Goal: Task Accomplishment & Management: Manage account settings

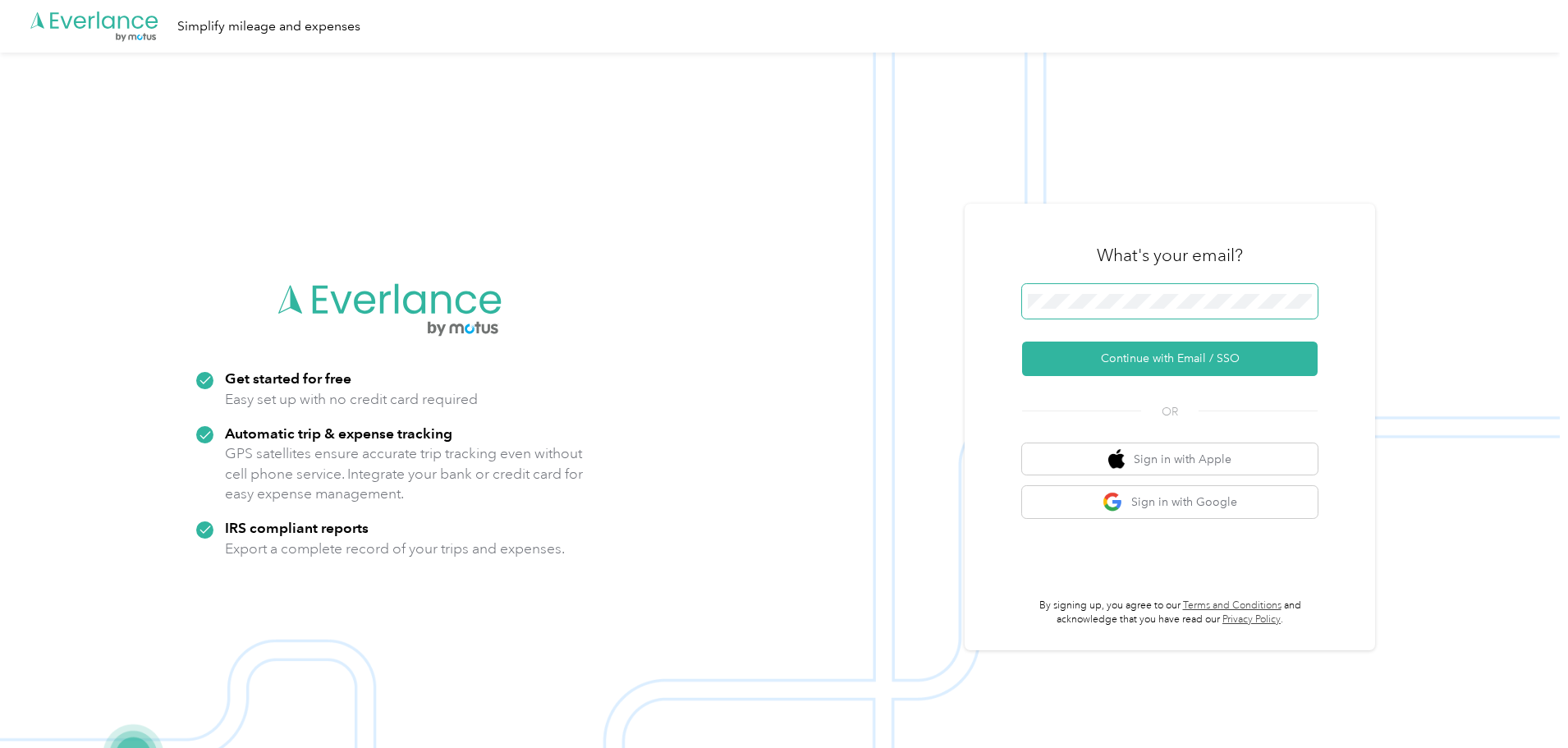
click at [1064, 288] on span at bounding box center [1170, 301] width 296 height 35
click at [1151, 360] on button "Continue with Email / SSO" at bounding box center [1170, 359] width 296 height 35
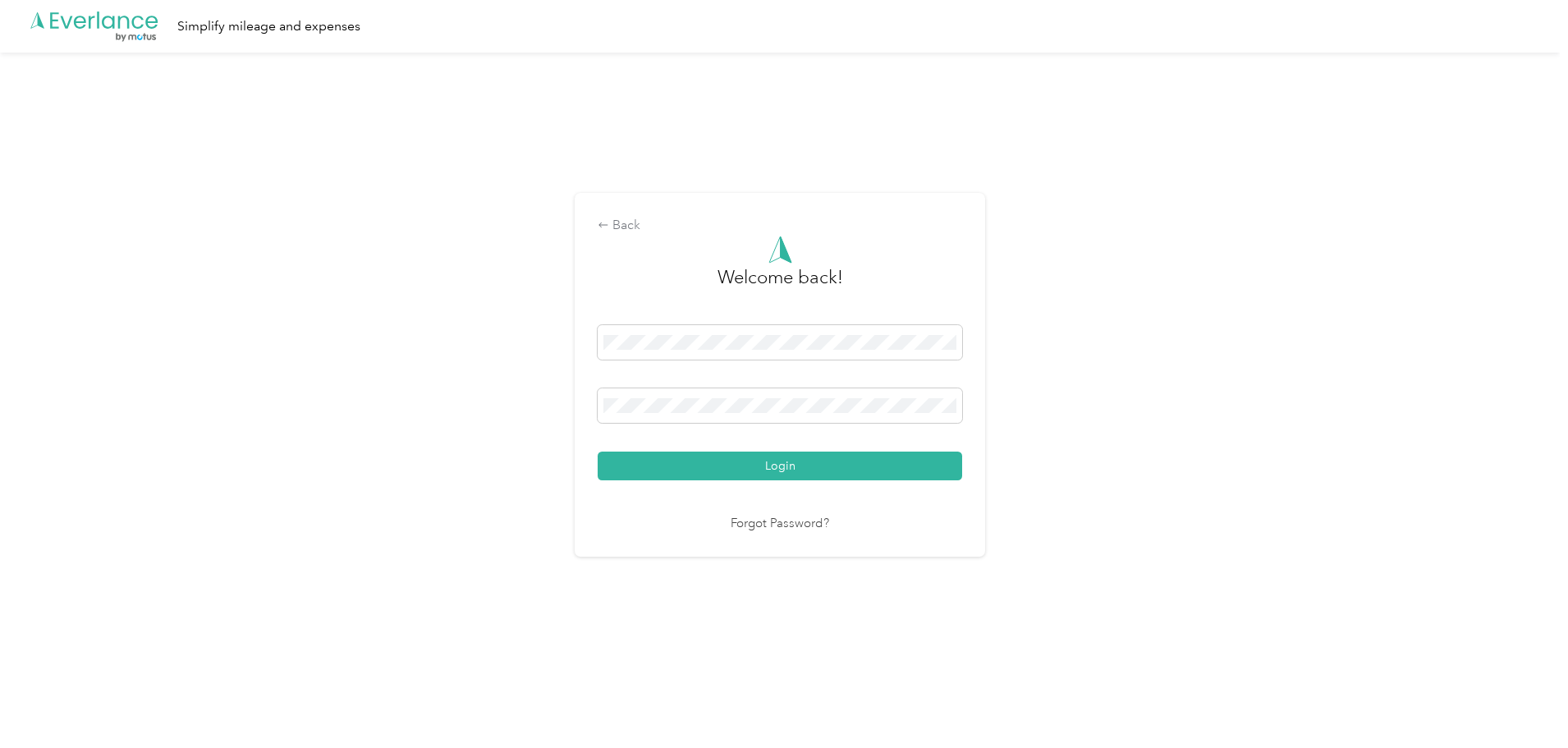
click at [757, 484] on div "Welcome back! Login Forgot Password?" at bounding box center [780, 385] width 364 height 299
click at [760, 476] on button "Login" at bounding box center [780, 466] width 364 height 29
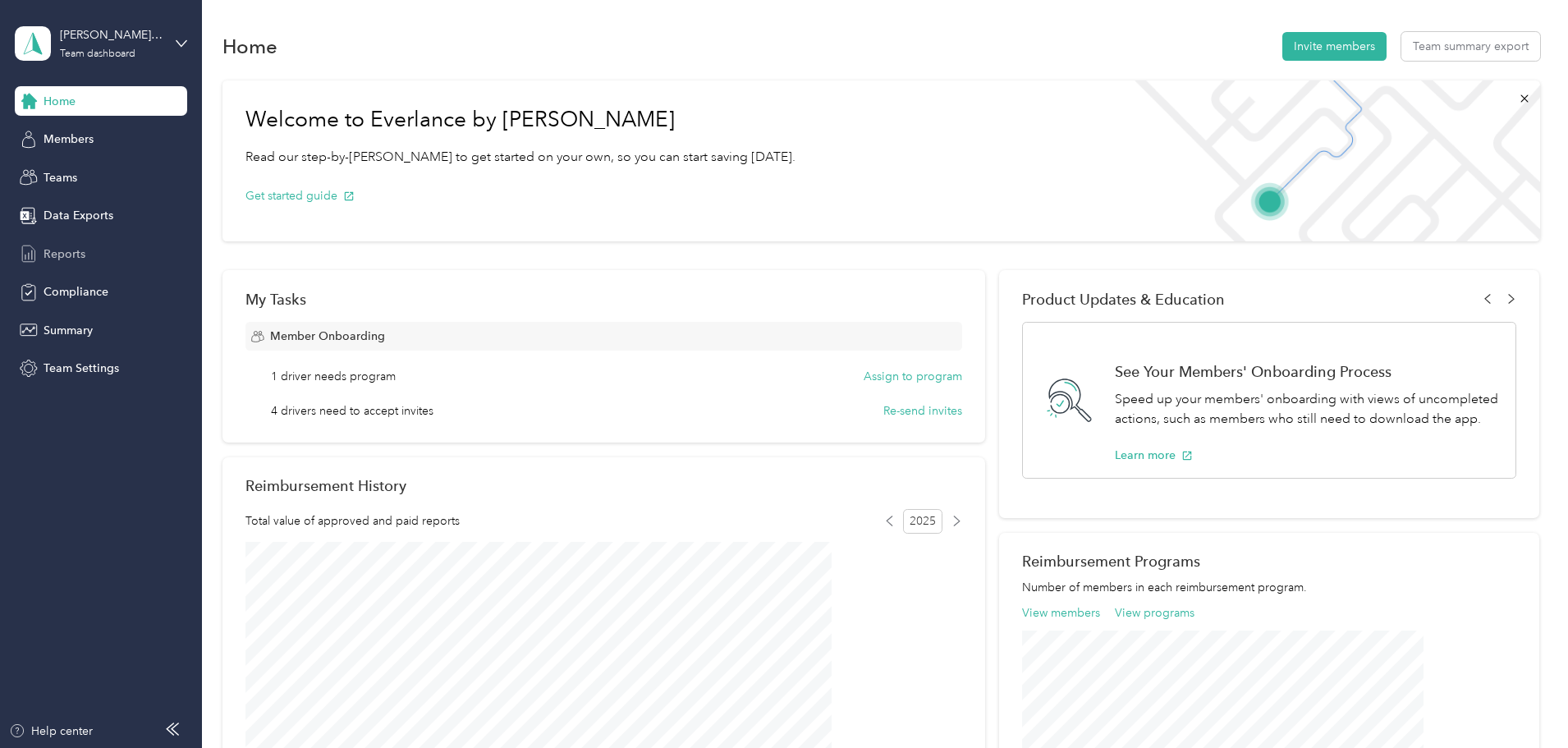
click at [62, 248] on span "Reports" at bounding box center [64, 254] width 42 height 17
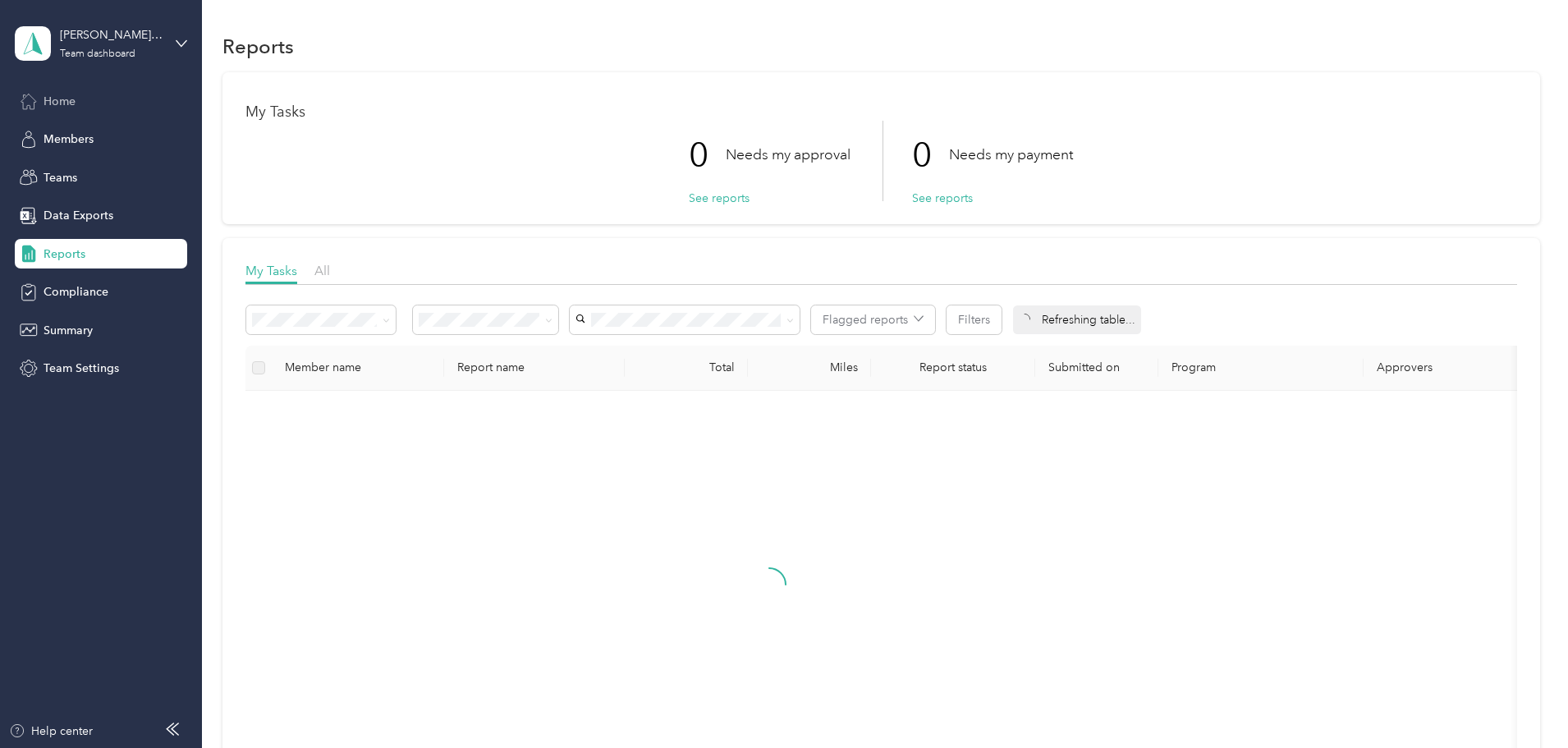
click at [73, 106] on span "Home" at bounding box center [59, 101] width 32 height 17
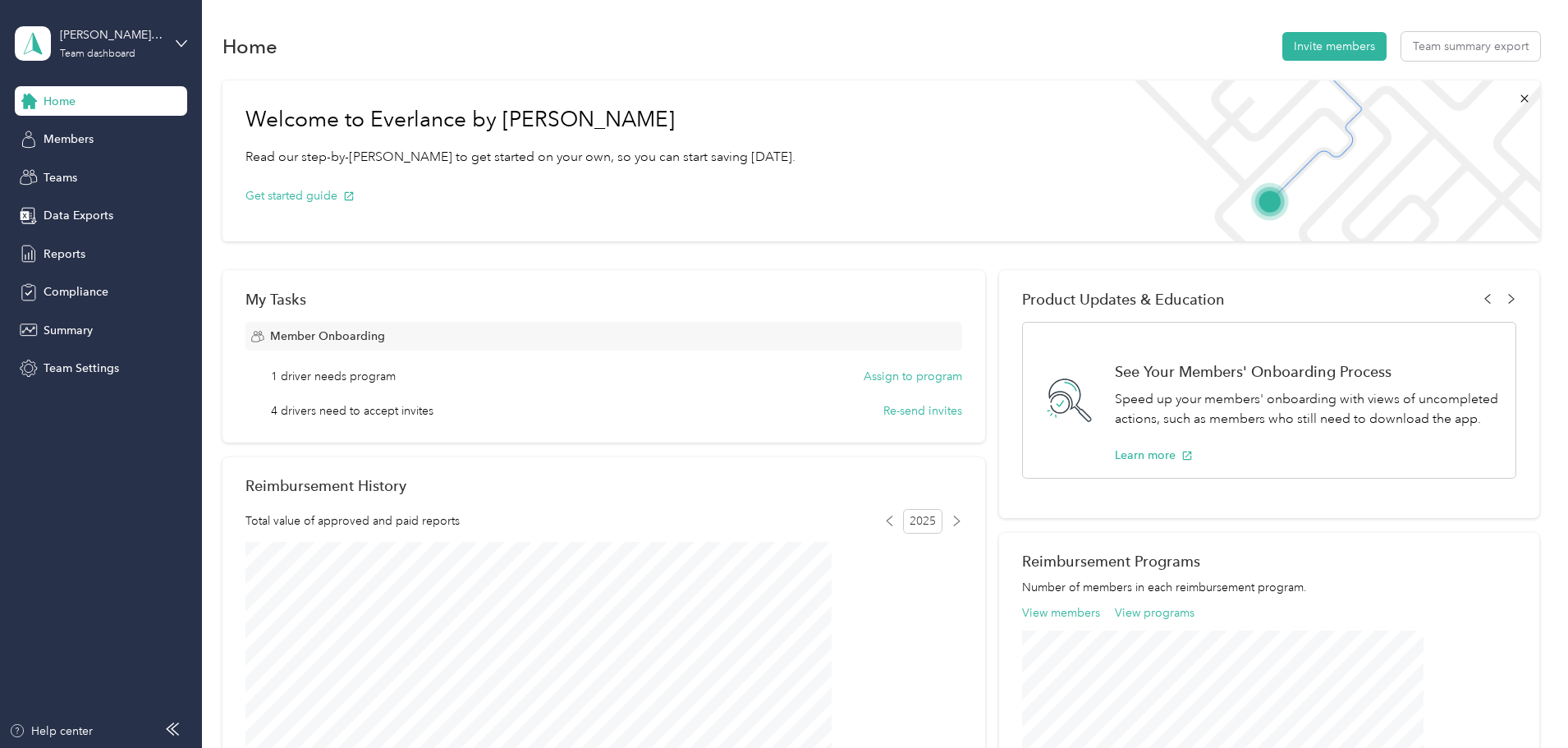
click at [170, 43] on div "[PERSON_NAME] Direct Reports Team dashboard" at bounding box center [100, 43] width 172 height 58
click at [116, 170] on div "Personal dashboard" at bounding box center [81, 172] width 103 height 17
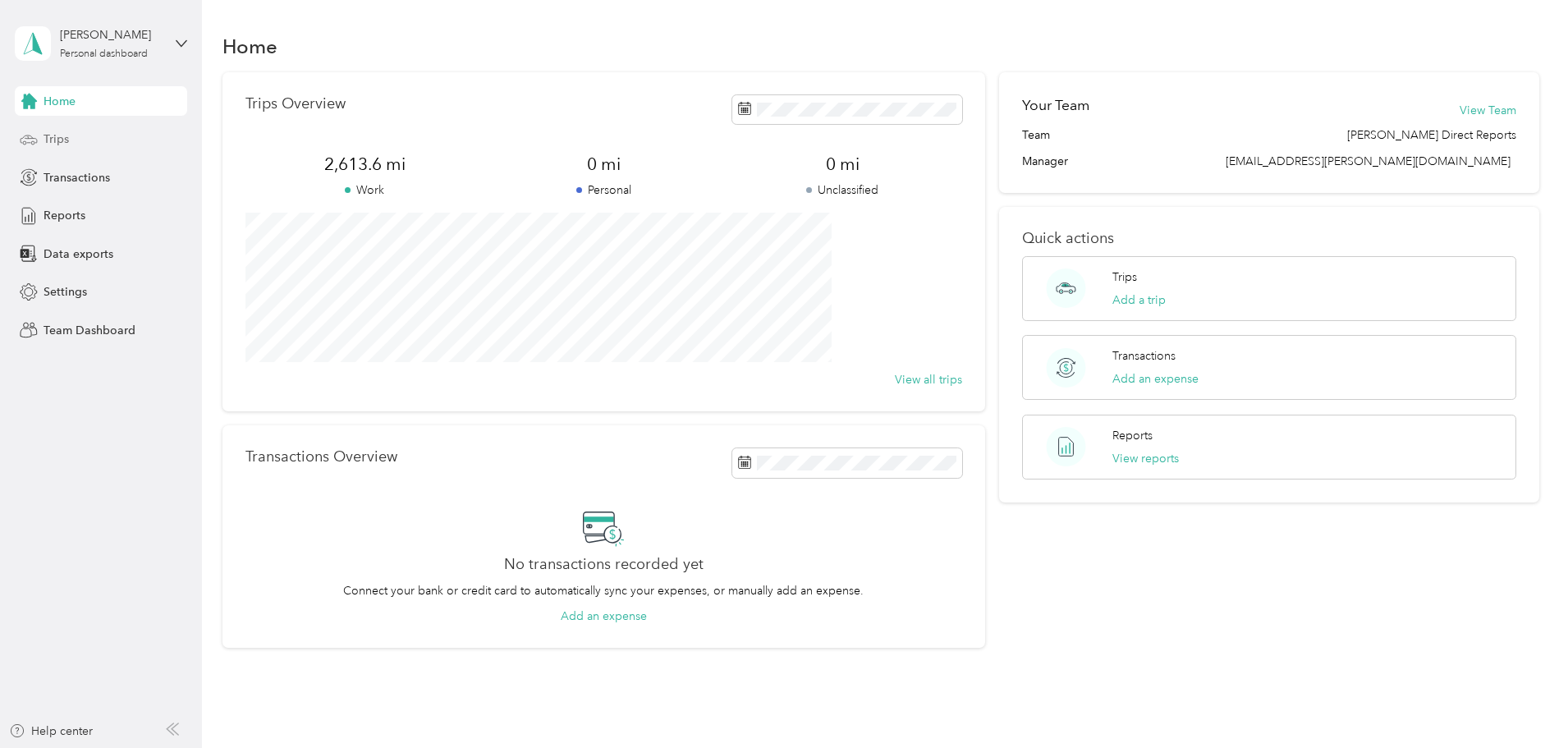
click at [73, 137] on div "Trips" at bounding box center [100, 139] width 172 height 30
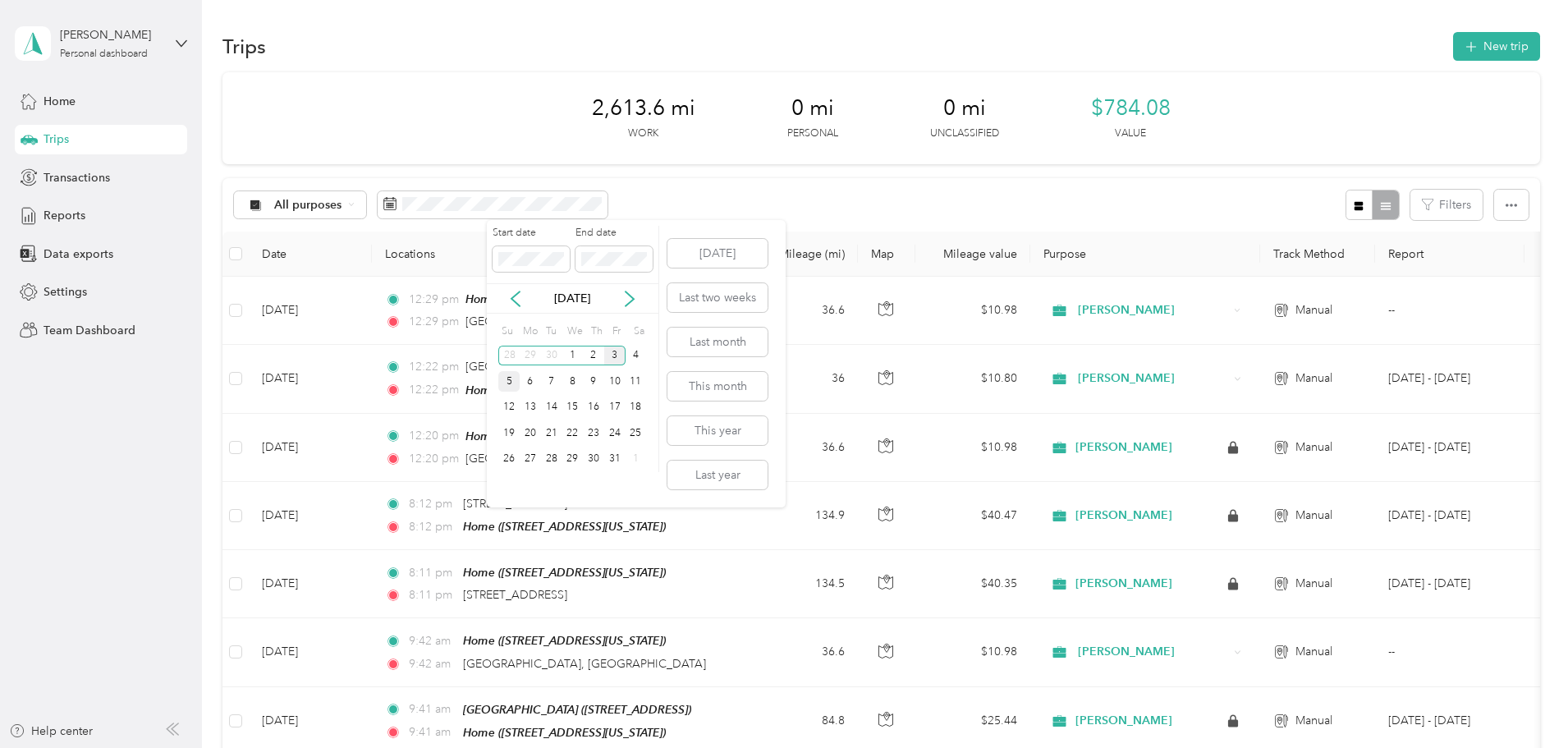
click at [509, 382] on div "5" at bounding box center [509, 382] width 21 height 20
click at [588, 360] on div "2" at bounding box center [593, 356] width 21 height 20
drag, startPoint x: 584, startPoint y: 338, endPoint x: 587, endPoint y: 354, distance: 16.3
click at [587, 354] on div "Su Mo Tu We Th Fr Sa 28 29 30 1 2 3 4 5 6 7 8 9 10 11 12 13 14 15 16 17 18 19 2…" at bounding box center [572, 396] width 147 height 153
click at [587, 354] on div "2" at bounding box center [593, 356] width 21 height 20
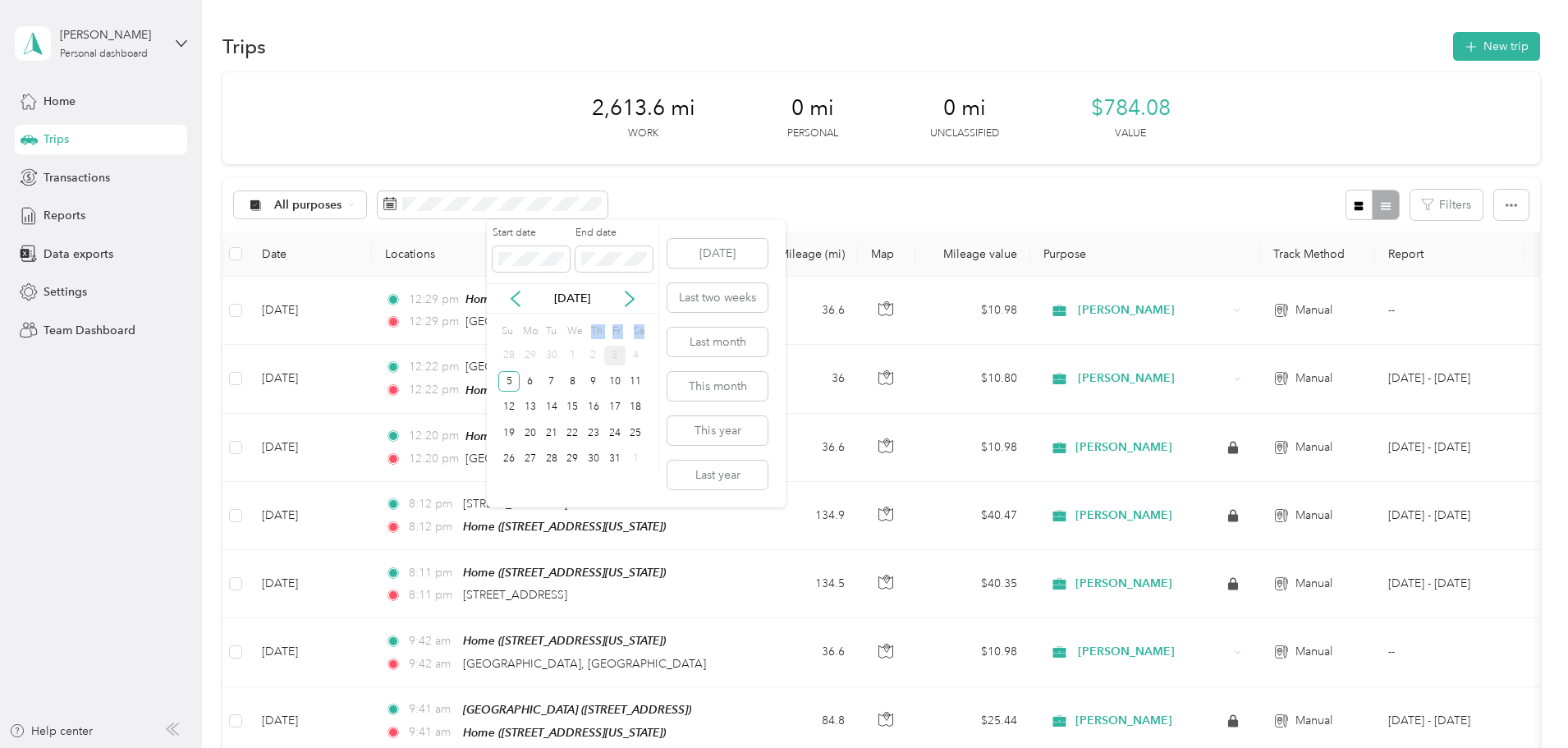
click at [566, 355] on div "1" at bounding box center [571, 356] width 21 height 20
click at [520, 323] on div "Mo" at bounding box center [528, 331] width 18 height 23
click at [516, 300] on icon at bounding box center [515, 299] width 16 height 16
click at [469, 259] on body "[PERSON_NAME] Personal dashboard Home Trips Transactions Reports Data exports S…" at bounding box center [780, 374] width 1560 height 748
click at [503, 380] on div "5" at bounding box center [509, 382] width 21 height 20
